Goal: Navigation & Orientation: Find specific page/section

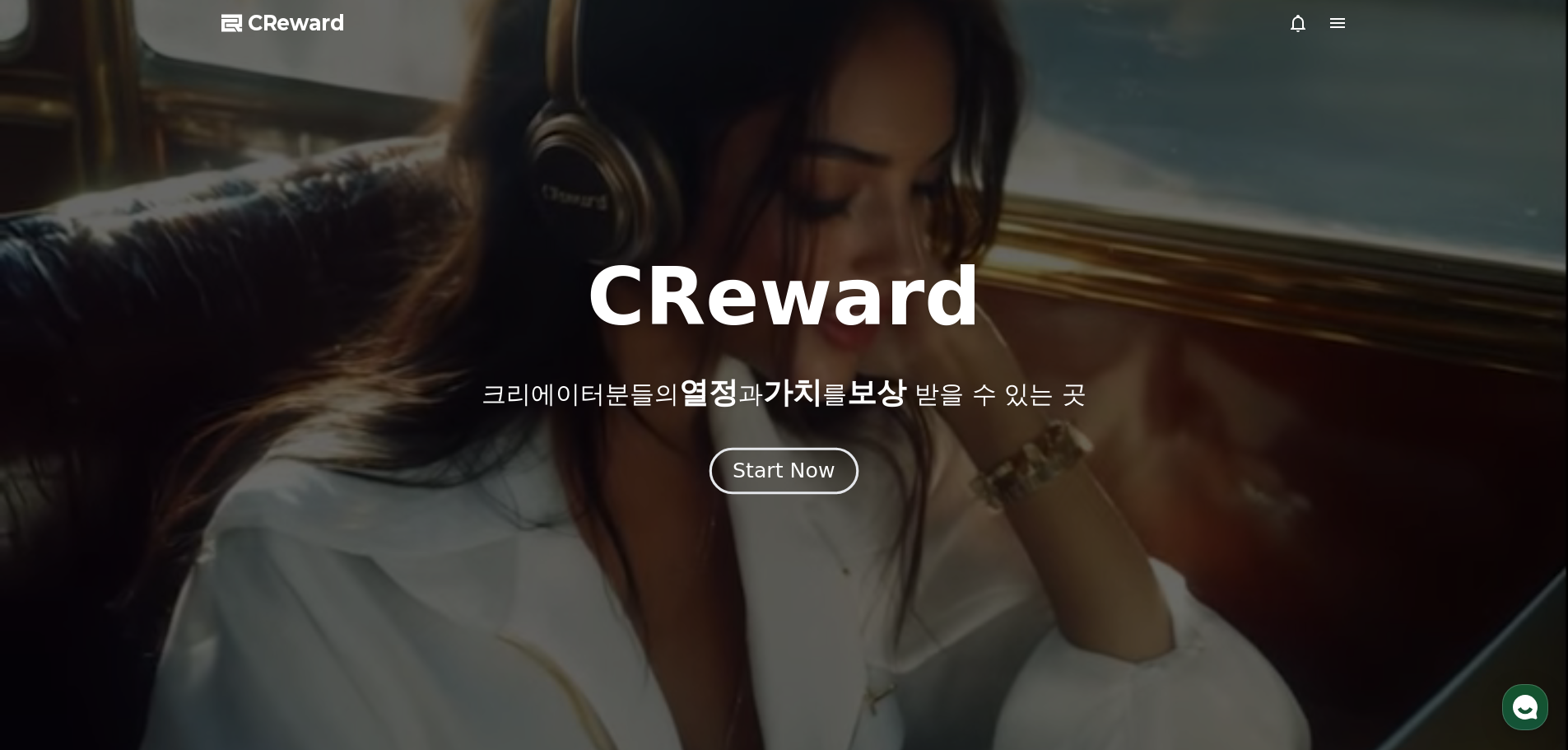
click at [816, 455] on button "Start Now" at bounding box center [784, 471] width 149 height 47
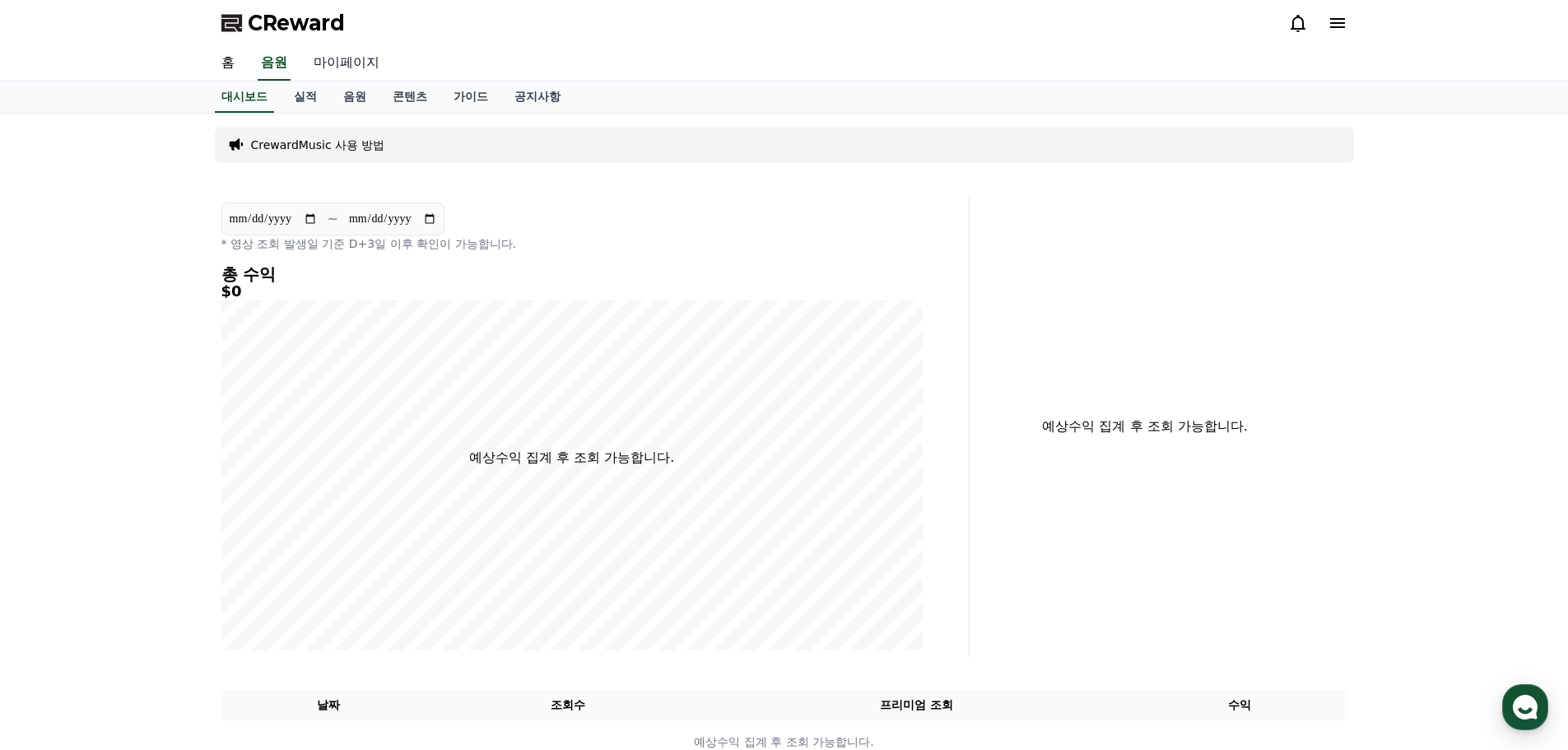
click at [348, 63] on link "마이페이지" at bounding box center [346, 63] width 93 height 34
select select "**********"
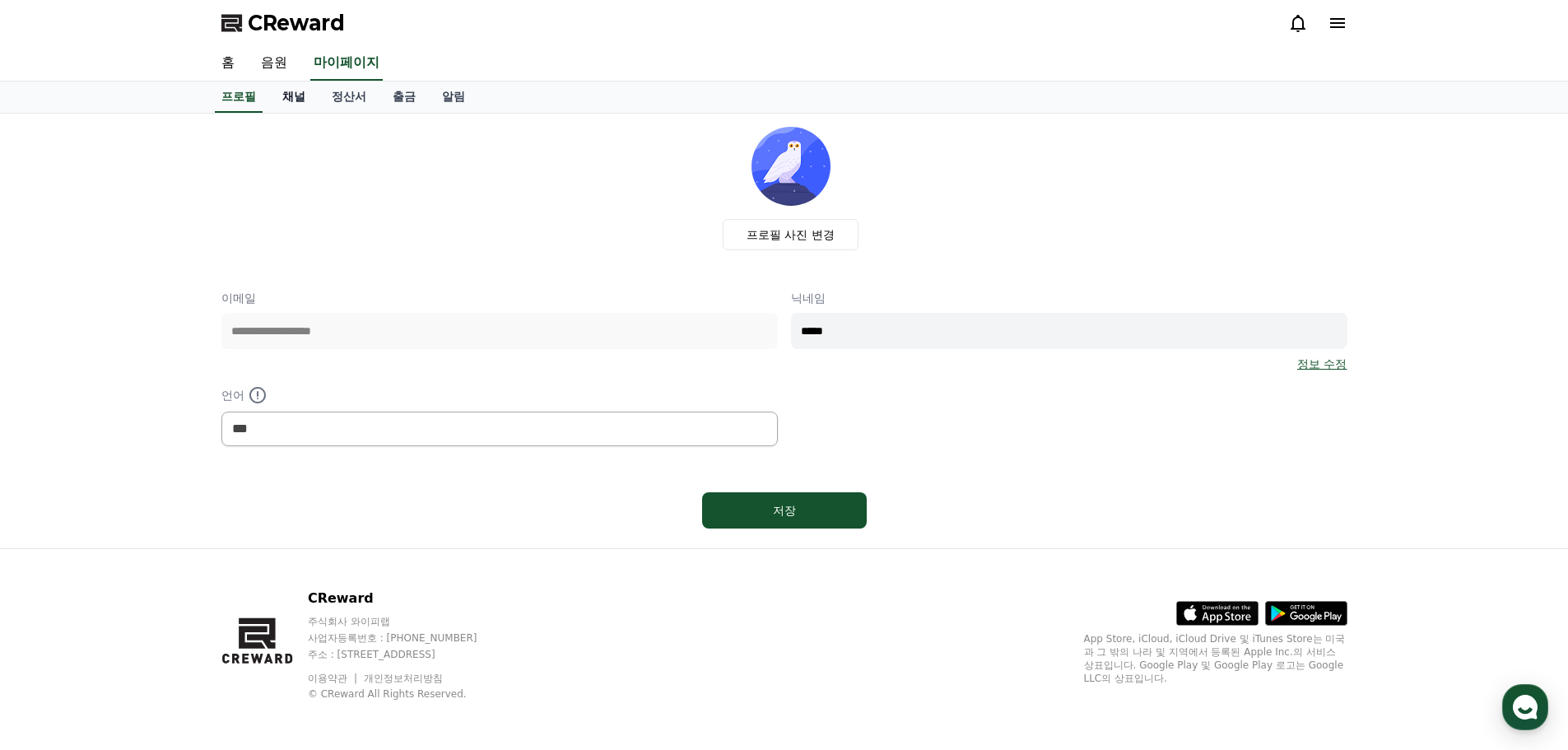
click at [289, 93] on link "채널" at bounding box center [294, 97] width 49 height 31
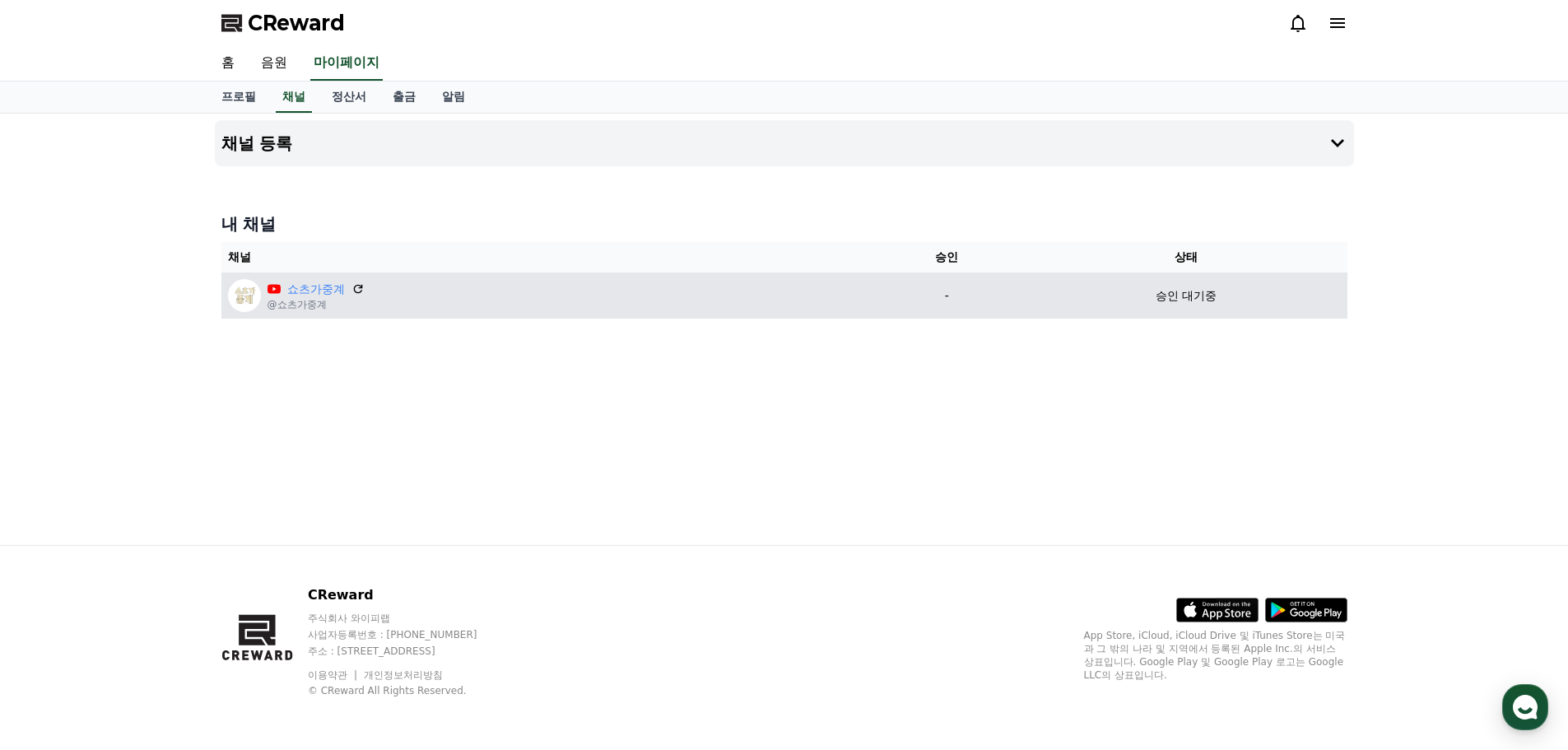
click at [633, 299] on div "쇼츠가중계 @쇼츠가중계" at bounding box center [545, 296] width 635 height 33
click at [988, 306] on td "-" at bounding box center [947, 295] width 156 height 46
click at [979, 299] on p "-" at bounding box center [947, 296] width 143 height 17
